Goal: Transaction & Acquisition: Purchase product/service

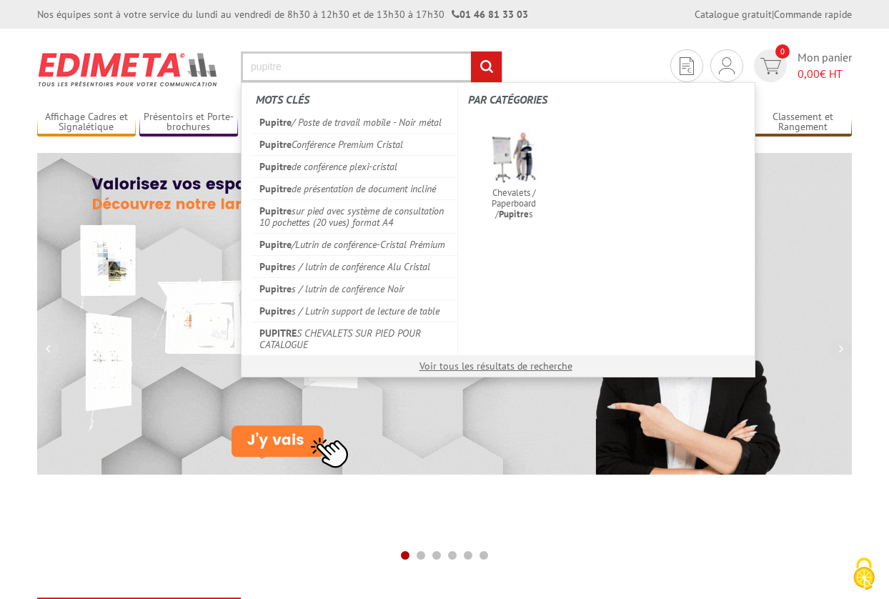
type input "pupitre"
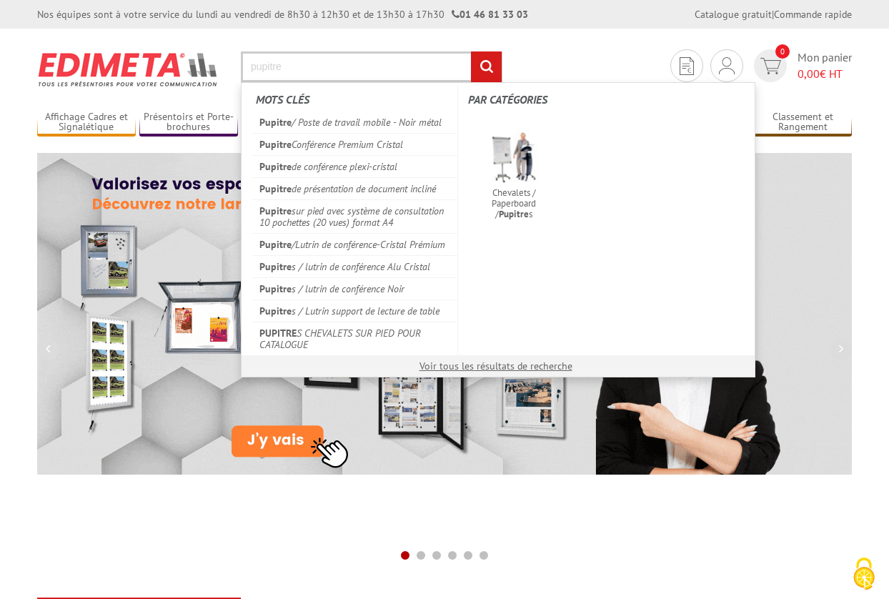
click at [471, 51] on input "rechercher" at bounding box center [486, 66] width 31 height 31
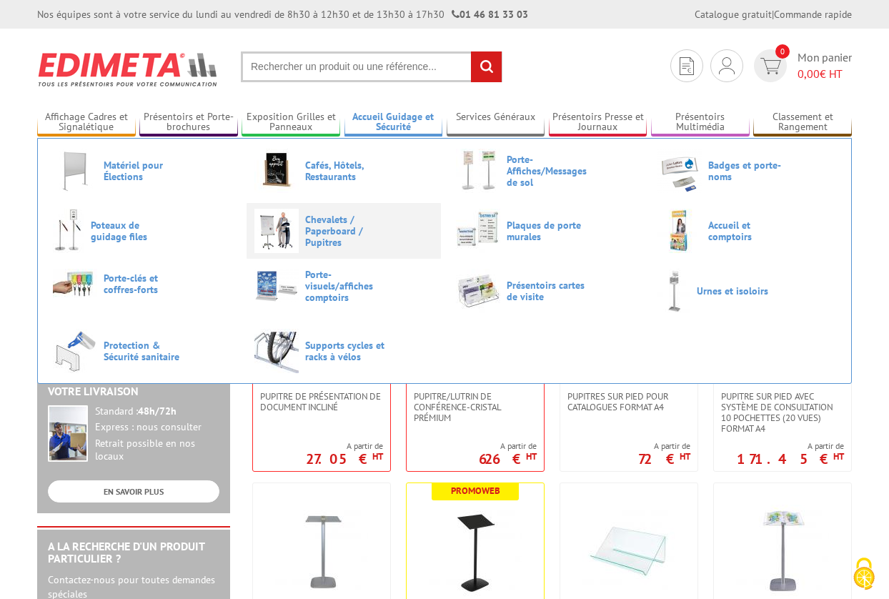
click at [339, 232] on span "Chevalets / Paperboard / Pupitres" at bounding box center [348, 231] width 86 height 34
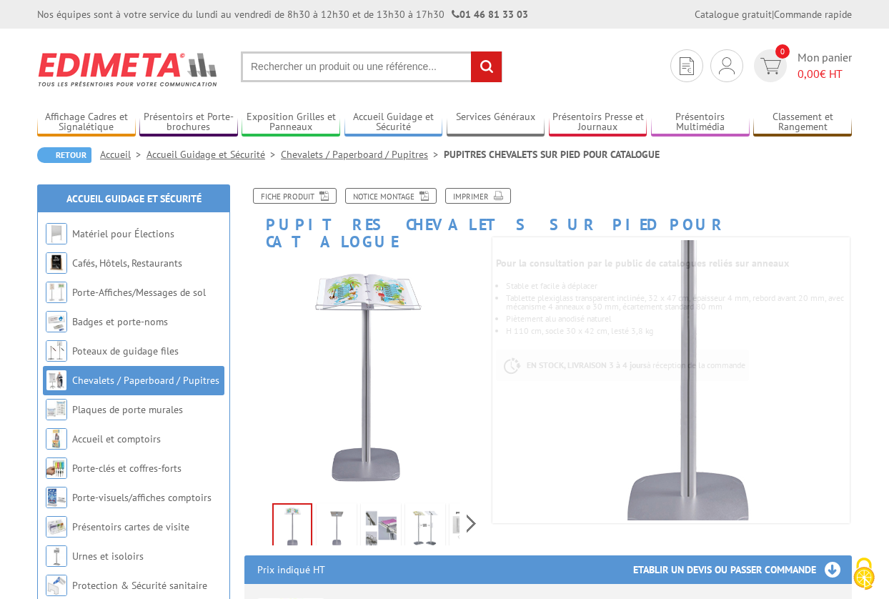
click at [341, 515] on img at bounding box center [337, 528] width 34 height 44
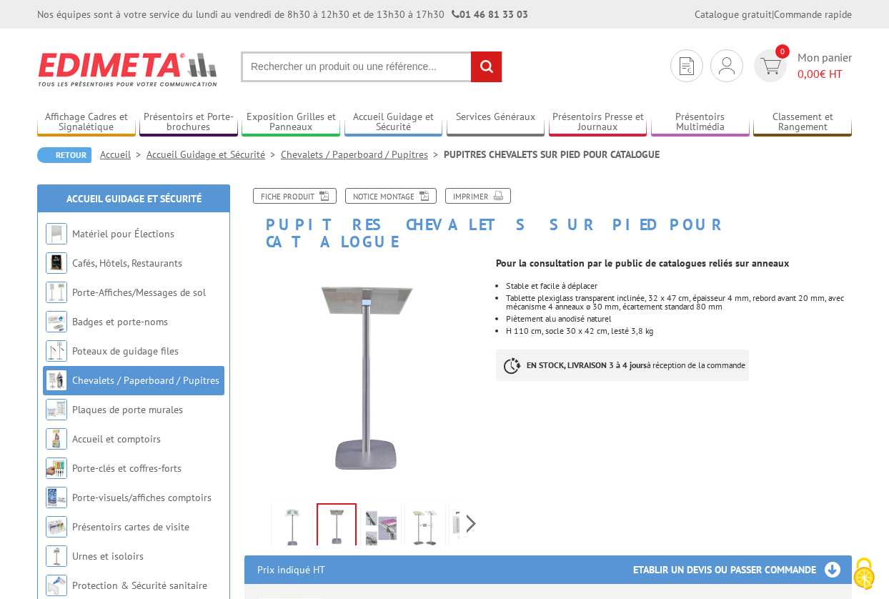
click at [384, 517] on img at bounding box center [381, 528] width 34 height 44
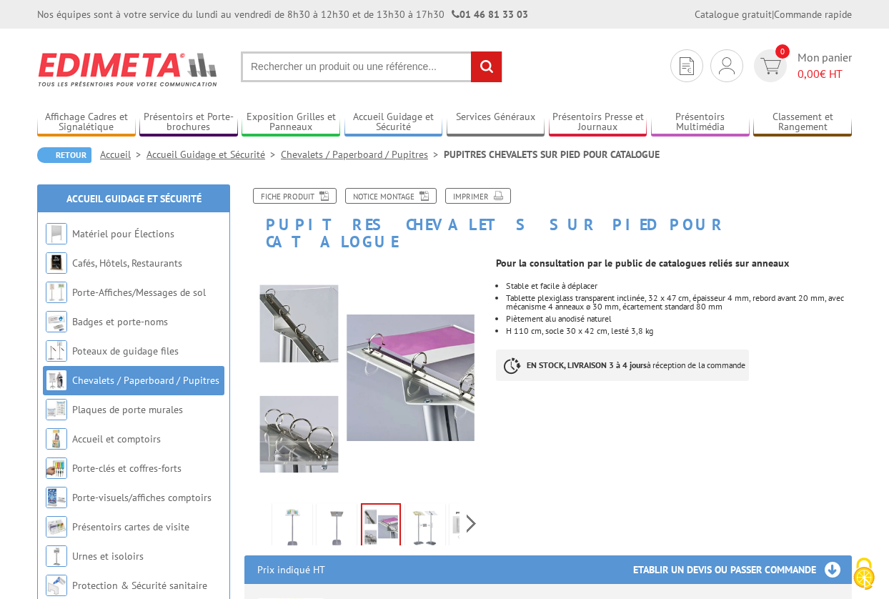
click at [412, 520] on img at bounding box center [425, 528] width 34 height 44
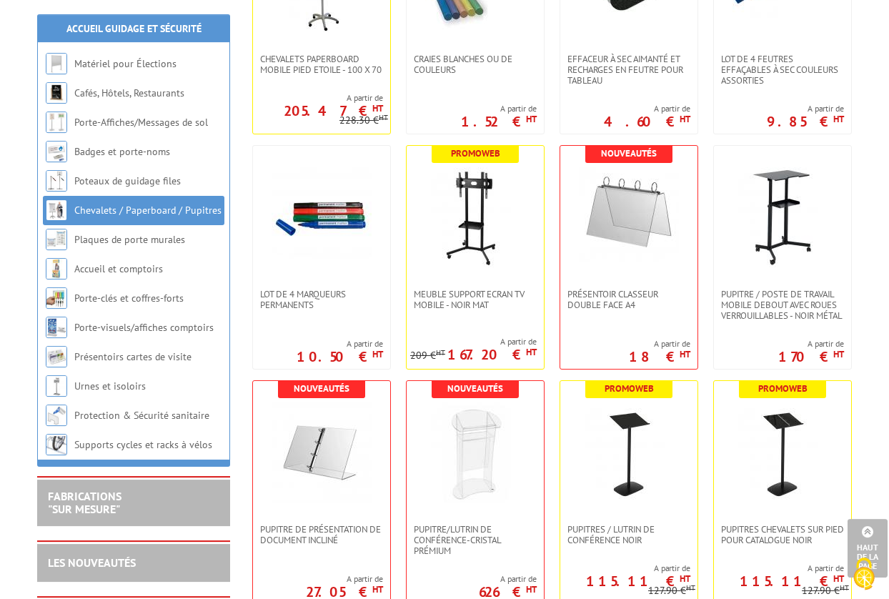
scroll to position [552, 0]
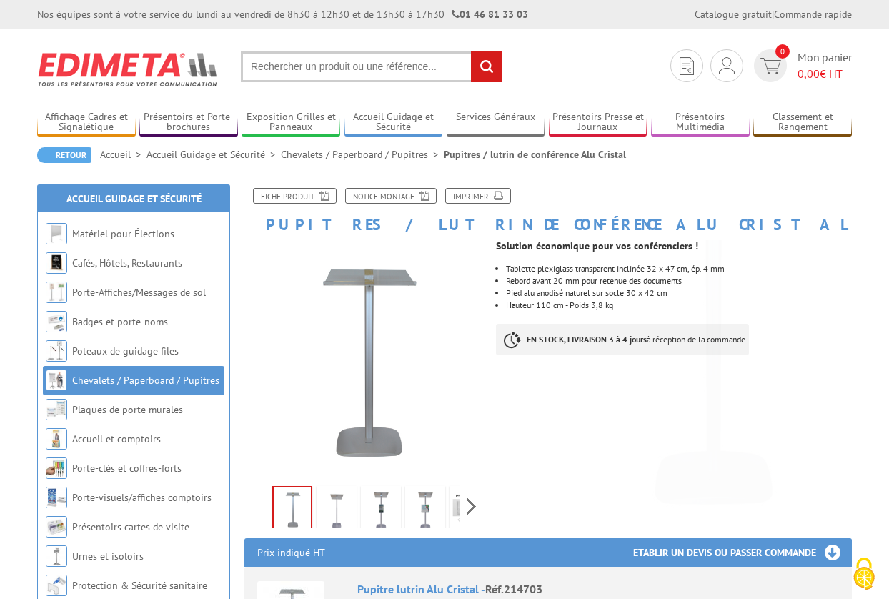
click at [325, 519] on img at bounding box center [337, 511] width 34 height 44
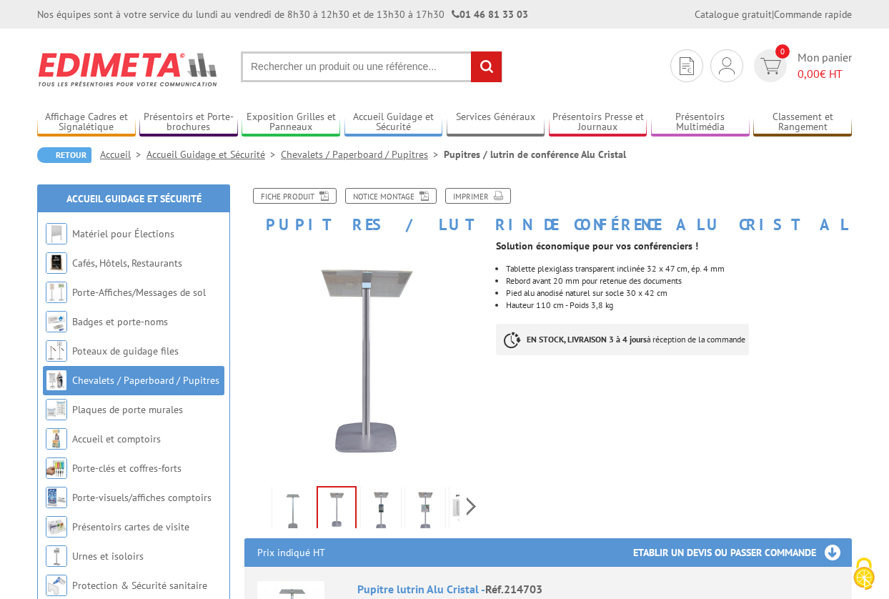
click at [405, 514] on li at bounding box center [425, 506] width 44 height 44
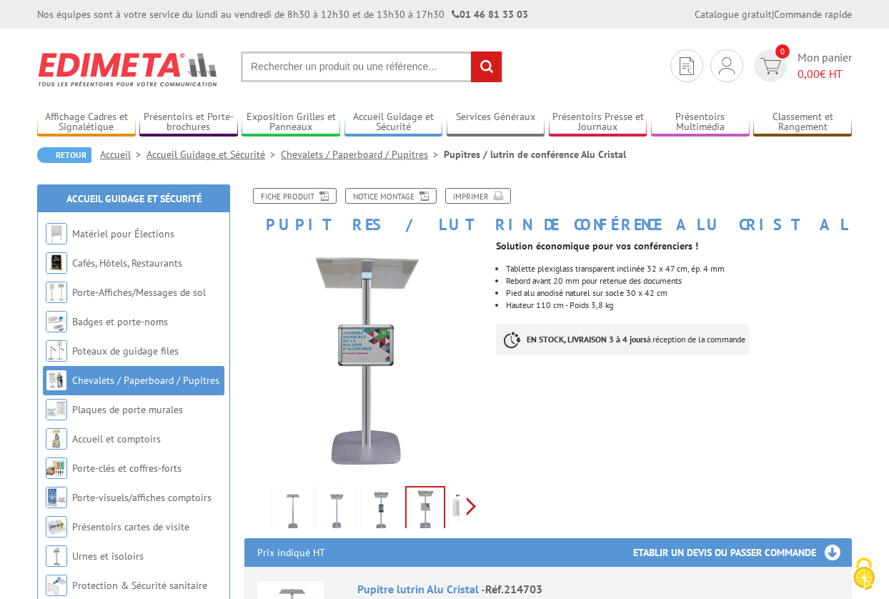
click at [473, 510] on div "Previous Next" at bounding box center [364, 506] width 241 height 50
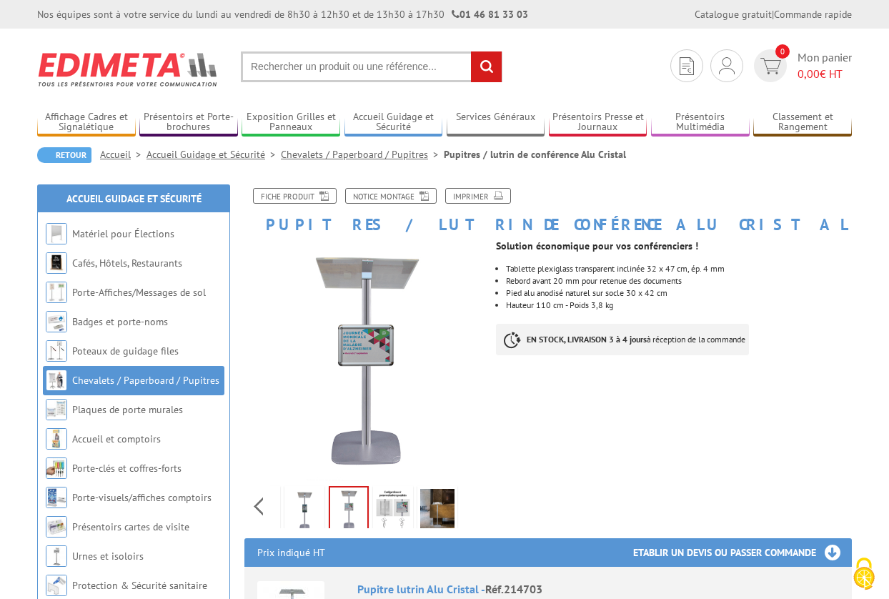
click at [403, 502] on img at bounding box center [393, 511] width 34 height 44
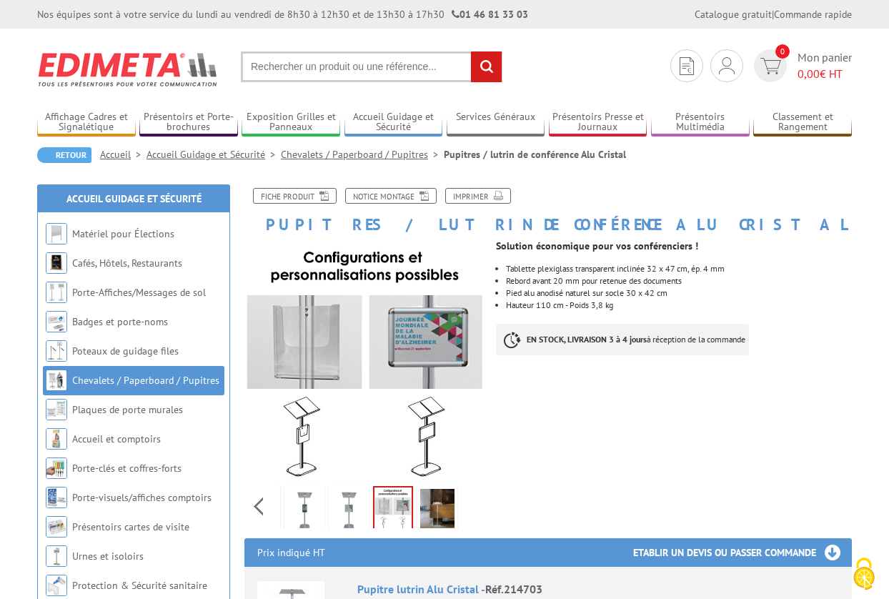
click at [430, 504] on img at bounding box center [437, 511] width 34 height 44
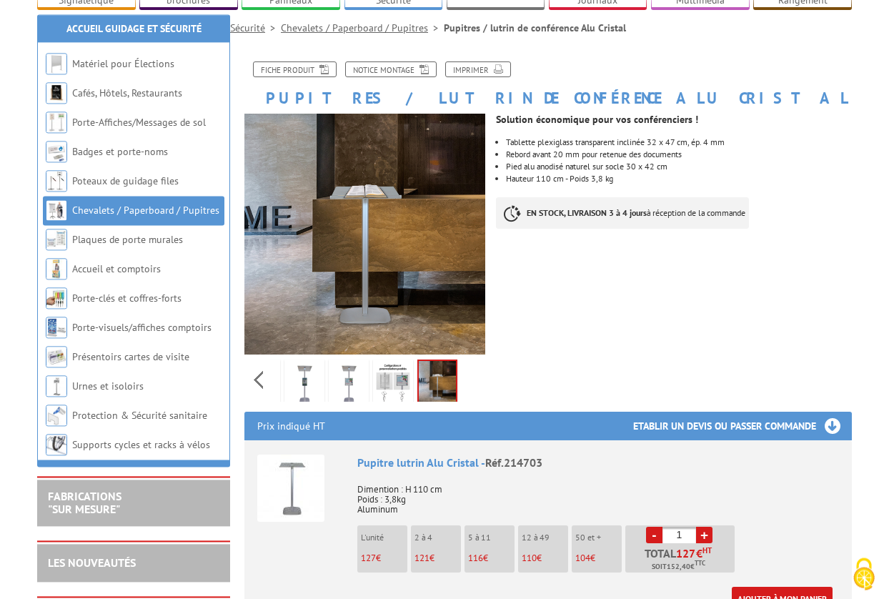
scroll to position [292, 0]
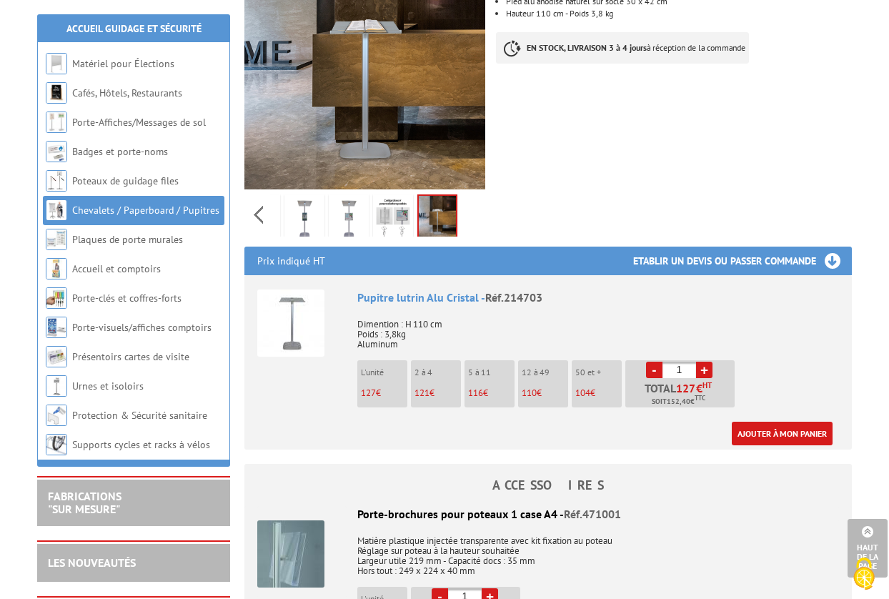
click at [701, 369] on link "+" at bounding box center [704, 370] width 16 height 16
type input "3"
drag, startPoint x: 546, startPoint y: 298, endPoint x: 507, endPoint y: 297, distance: 39.3
click at [507, 297] on div "Pupitre lutrin Alu Cristal - Réf.214703" at bounding box center [598, 297] width 482 height 16
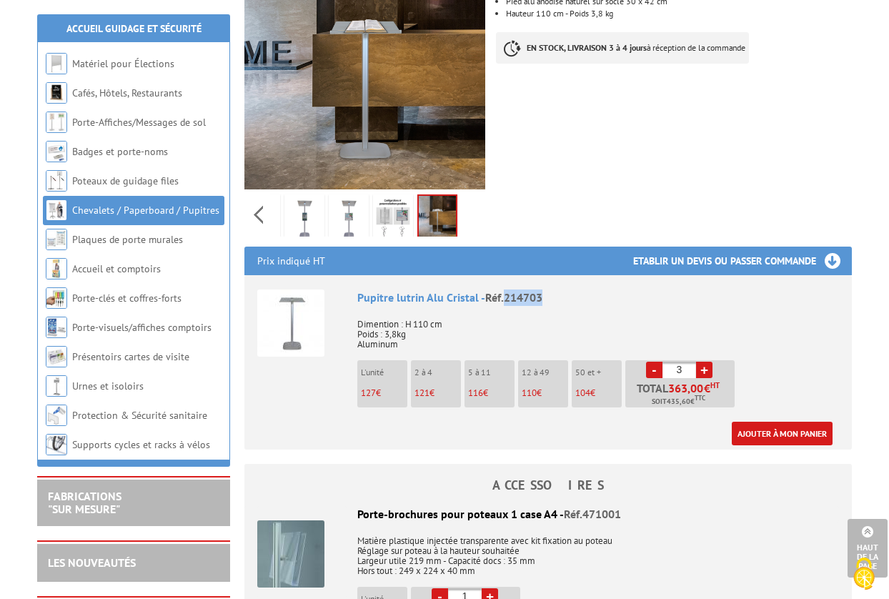
copy span "214703"
drag, startPoint x: 666, startPoint y: 400, endPoint x: 693, endPoint y: 405, distance: 27.6
click at [693, 405] on span "Soit 435,60 € TTC" at bounding box center [679, 401] width 54 height 11
copy span "435,60 €"
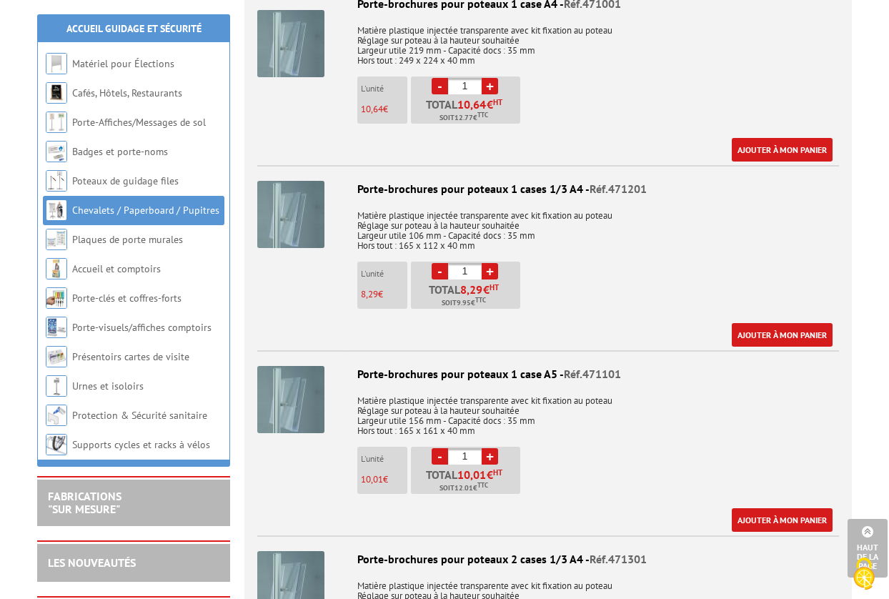
scroll to position [510, 0]
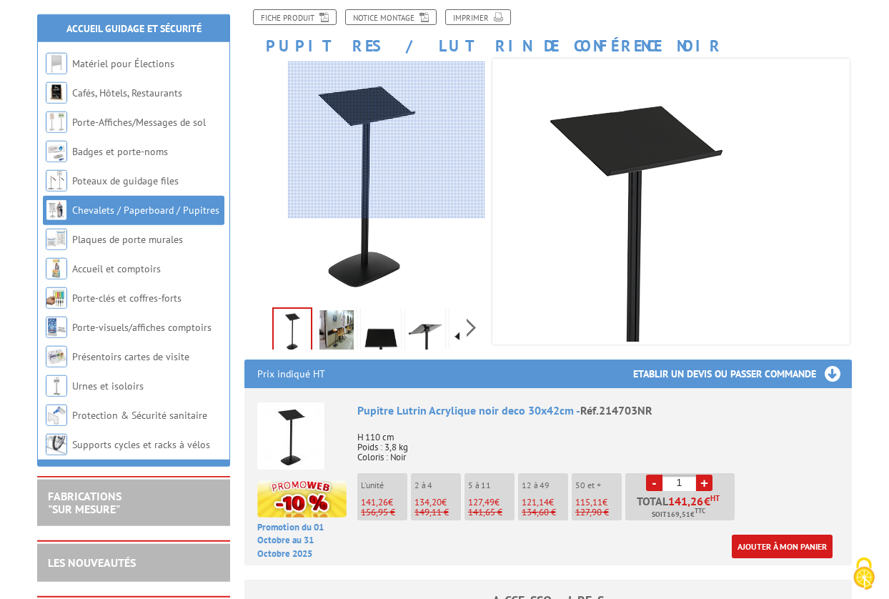
scroll to position [292, 0]
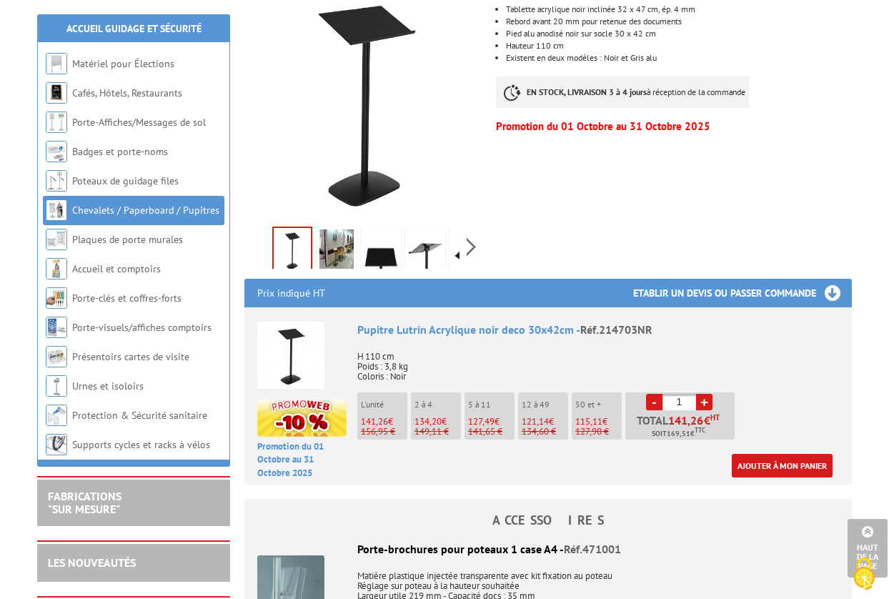
click at [703, 405] on link "+" at bounding box center [704, 402] width 16 height 16
type input "3"
drag, startPoint x: 664, startPoint y: 434, endPoint x: 694, endPoint y: 435, distance: 30.1
click at [694, 435] on span "Soit 483,12 € TTC" at bounding box center [679, 433] width 54 height 11
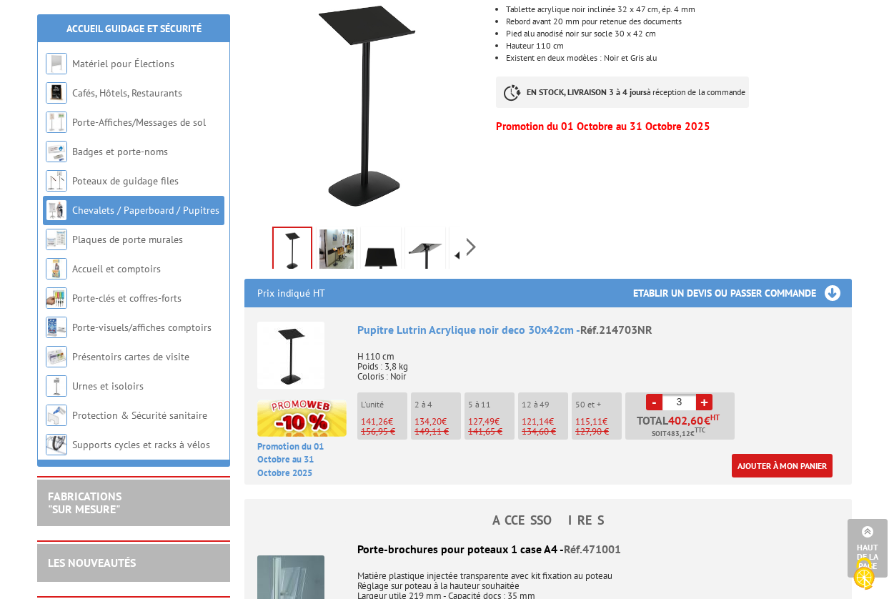
click at [335, 262] on img at bounding box center [337, 251] width 34 height 44
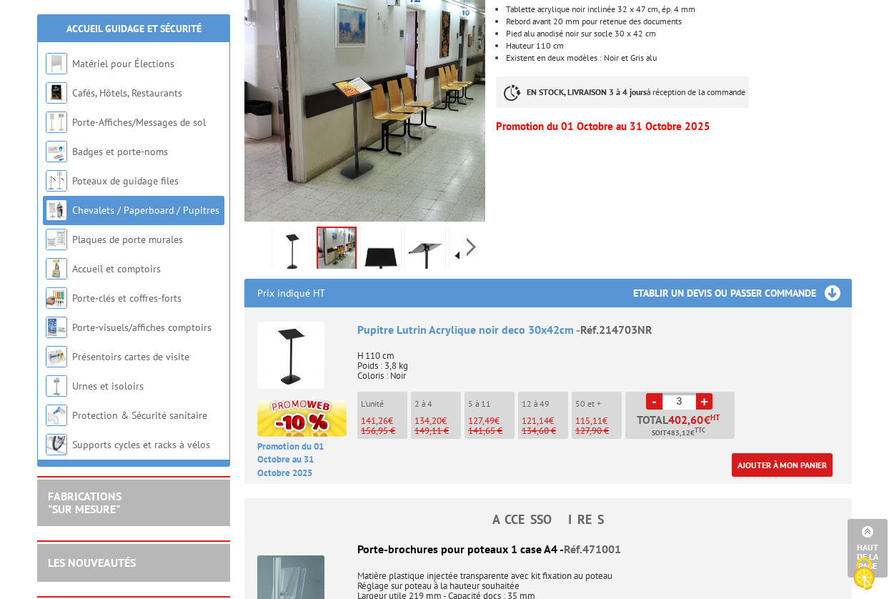
click at [388, 253] on img at bounding box center [381, 251] width 34 height 44
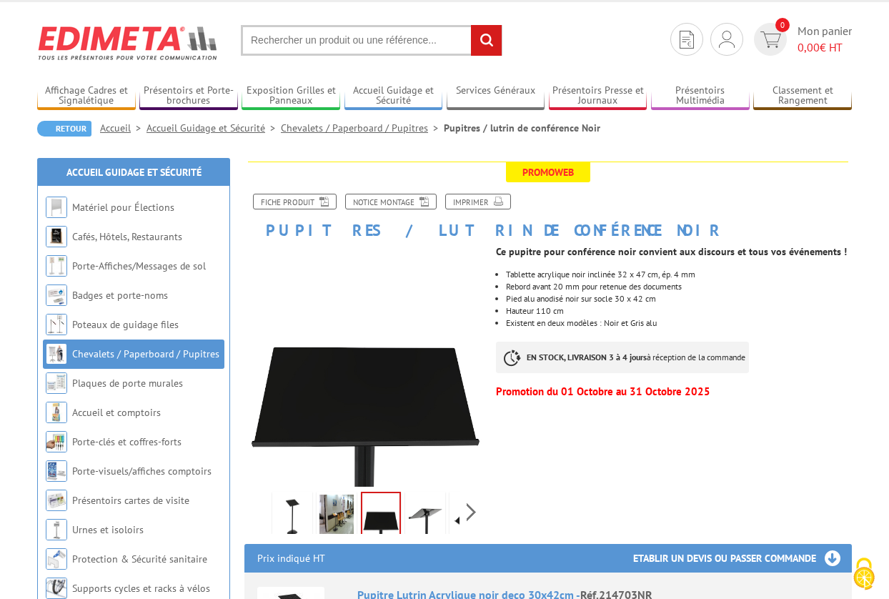
scroll to position [0, 0]
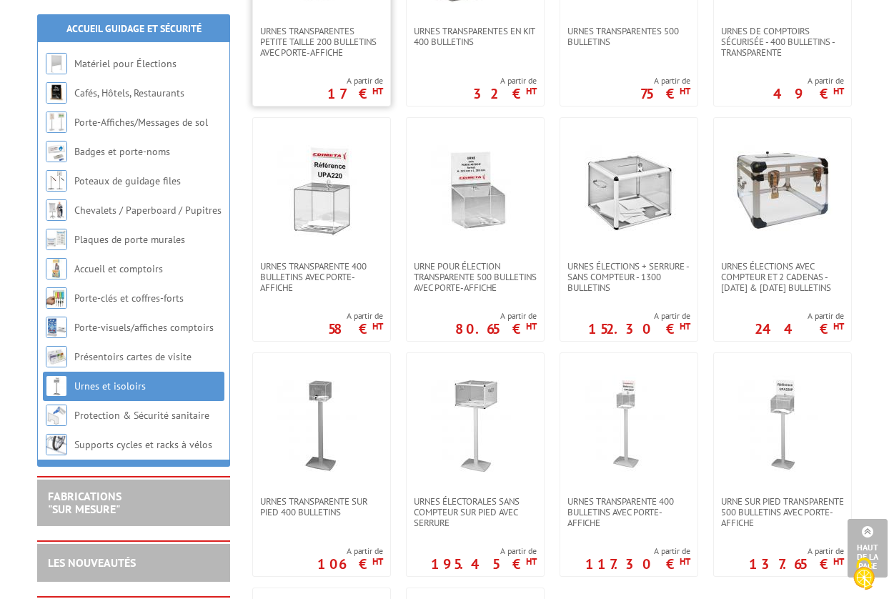
scroll to position [292, 0]
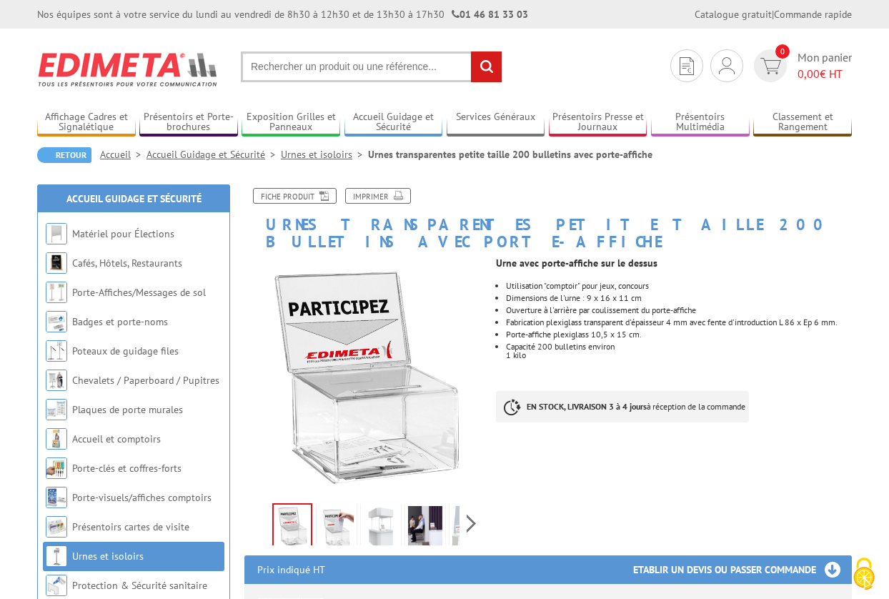
click at [429, 509] on img at bounding box center [425, 528] width 34 height 44
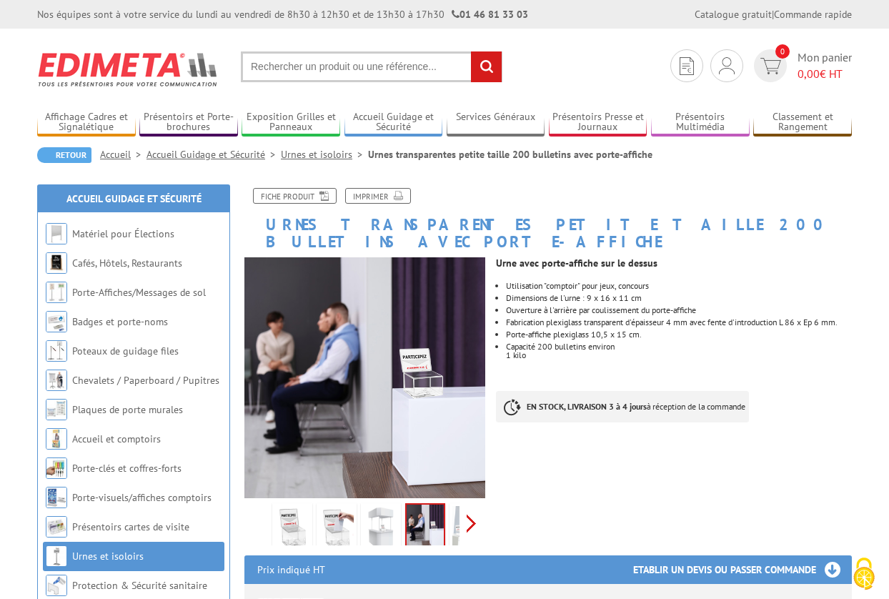
click at [469, 507] on div "Previous Next" at bounding box center [364, 523] width 241 height 50
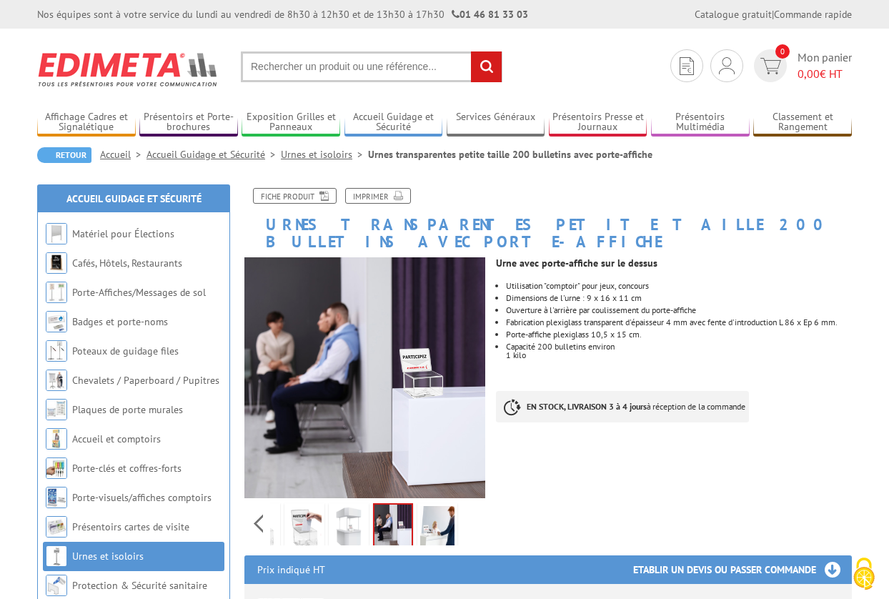
click at [435, 513] on img at bounding box center [437, 528] width 34 height 44
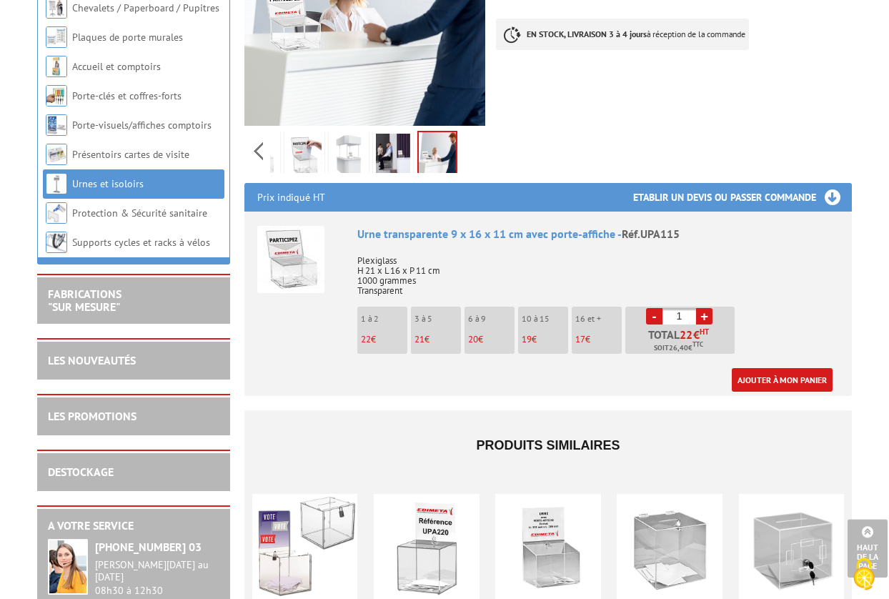
scroll to position [583, 0]
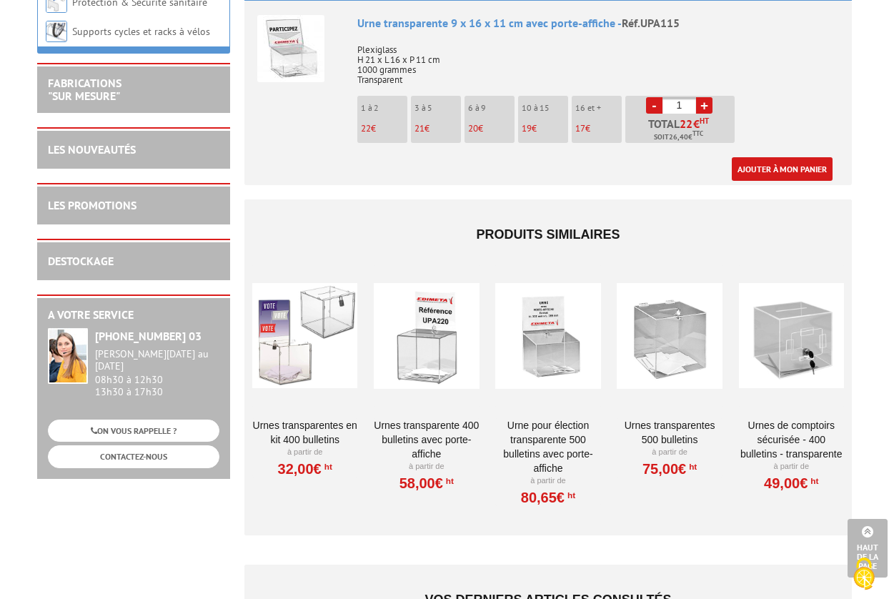
click at [303, 419] on link "Urnes transparentes en kit 400 bulletins" at bounding box center [304, 432] width 105 height 29
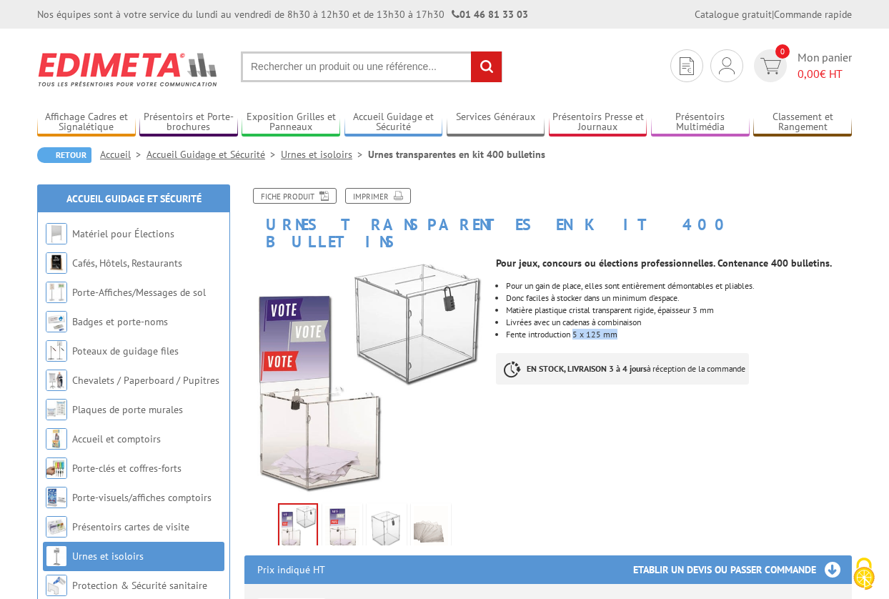
drag, startPoint x: 578, startPoint y: 317, endPoint x: 640, endPoint y: 320, distance: 61.6
click at [632, 330] on p "Fente introduction 5 x 125 mm" at bounding box center [679, 334] width 346 height 9
click at [656, 330] on p "Fente introduction 5 x 125 mm" at bounding box center [679, 334] width 346 height 9
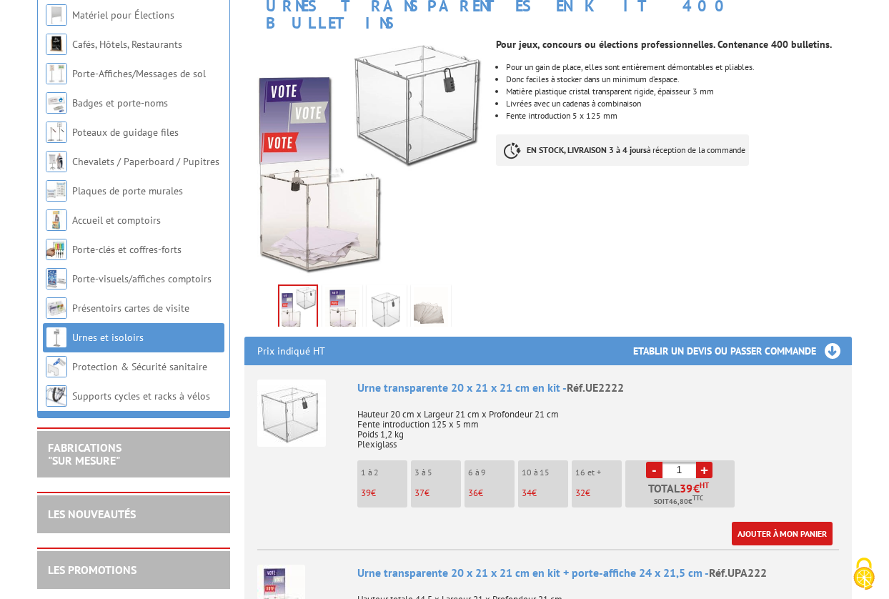
scroll to position [292, 0]
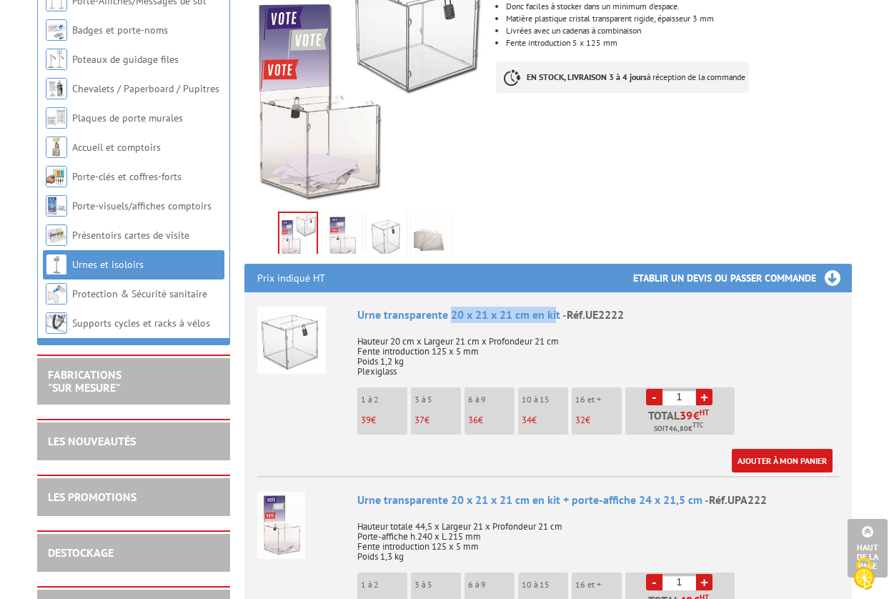
drag, startPoint x: 450, startPoint y: 299, endPoint x: 557, endPoint y: 295, distance: 107.3
click at [557, 307] on div "Urne transparente 20 x 21 x 21 cm en kit - Réf.UE2222" at bounding box center [598, 315] width 482 height 16
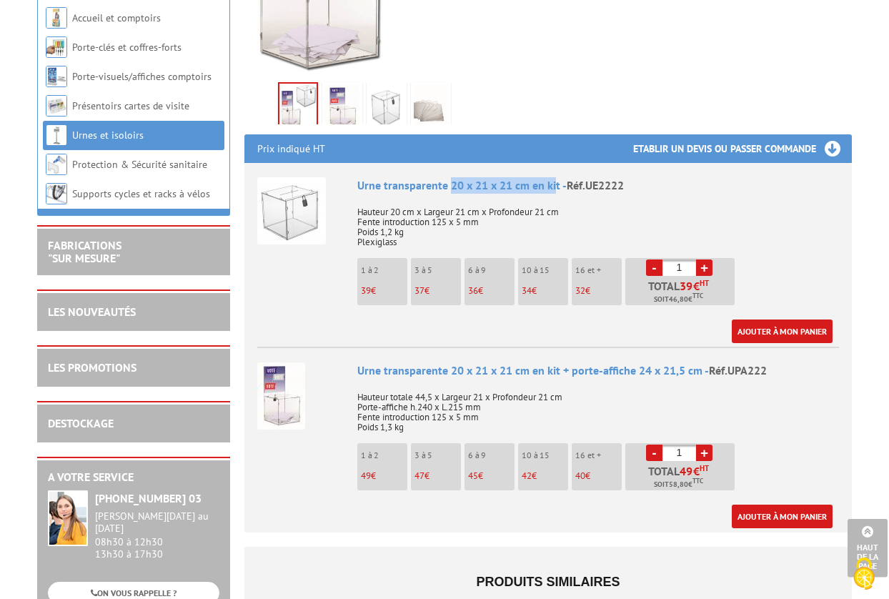
scroll to position [437, 0]
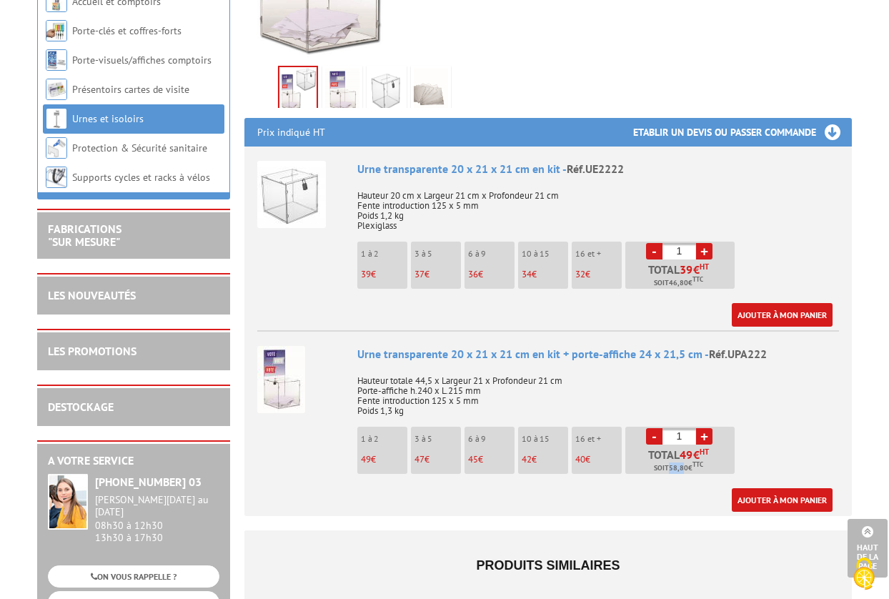
drag, startPoint x: 670, startPoint y: 452, endPoint x: 684, endPoint y: 452, distance: 13.6
click at [684, 462] on span "58,80" at bounding box center [678, 467] width 19 height 11
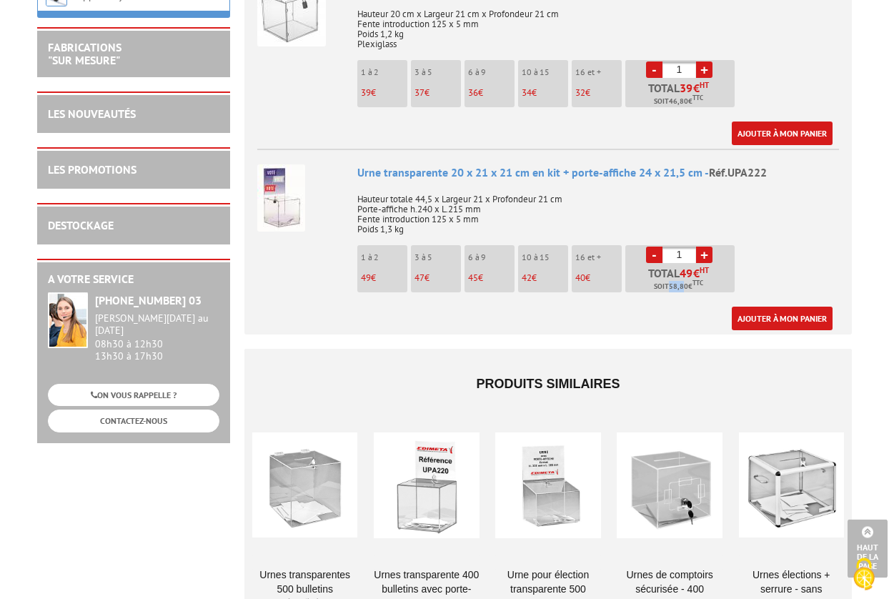
scroll to position [583, 0]
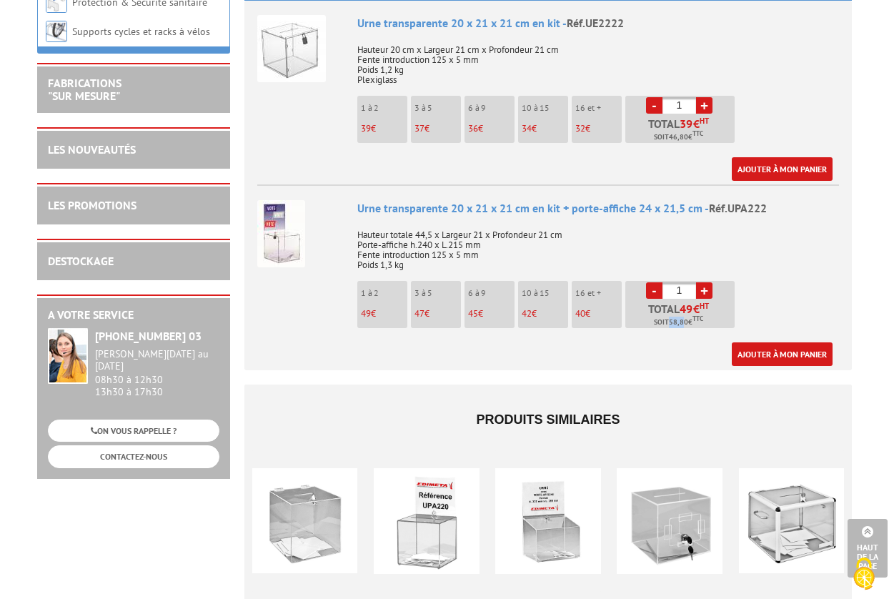
click at [711, 282] on link "+" at bounding box center [704, 290] width 16 height 16
click at [655, 282] on link "-" at bounding box center [654, 290] width 16 height 16
drag, startPoint x: 775, startPoint y: 192, endPoint x: 731, endPoint y: 195, distance: 44.4
click at [731, 200] on div "Urne transparente 20 x 21 x 21 cm en kit + porte-affiche 24 x 21,5 cm - Réf.UPA…" at bounding box center [598, 208] width 482 height 16
copy span "UPA222"
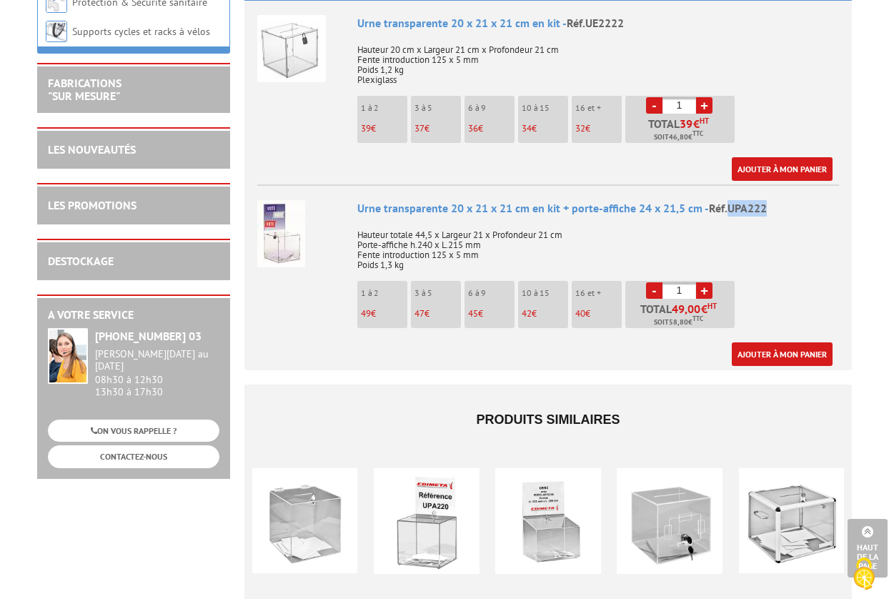
click at [703, 282] on link "+" at bounding box center [704, 290] width 16 height 16
type input "2"
